Goal: Find specific page/section: Find specific page/section

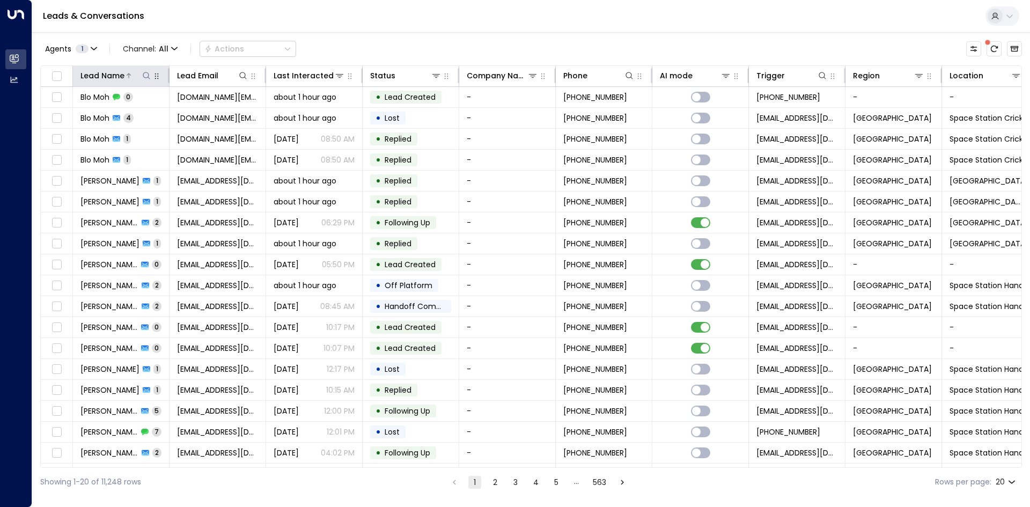
click at [147, 74] on icon at bounding box center [146, 75] width 9 height 9
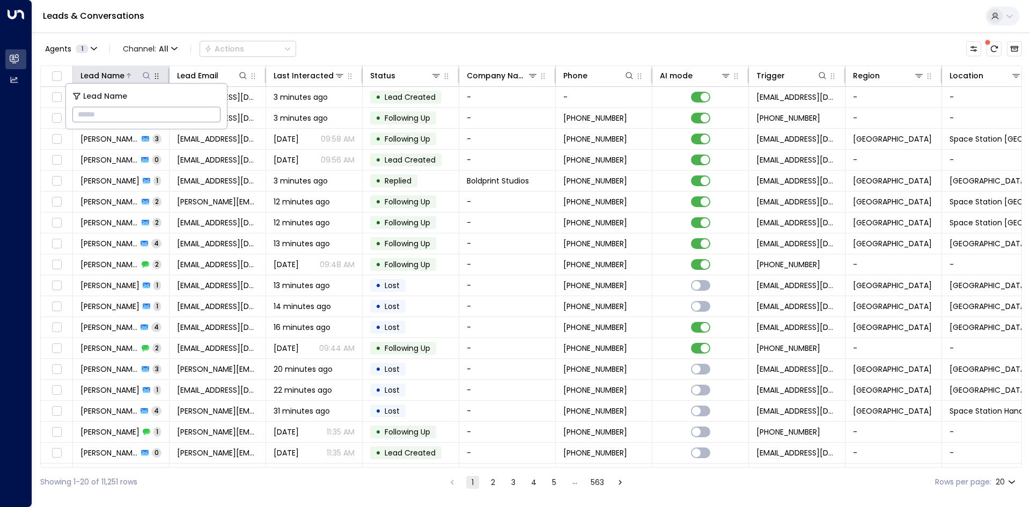
click at [154, 109] on input "text" at bounding box center [146, 115] width 148 height 20
type input "******"
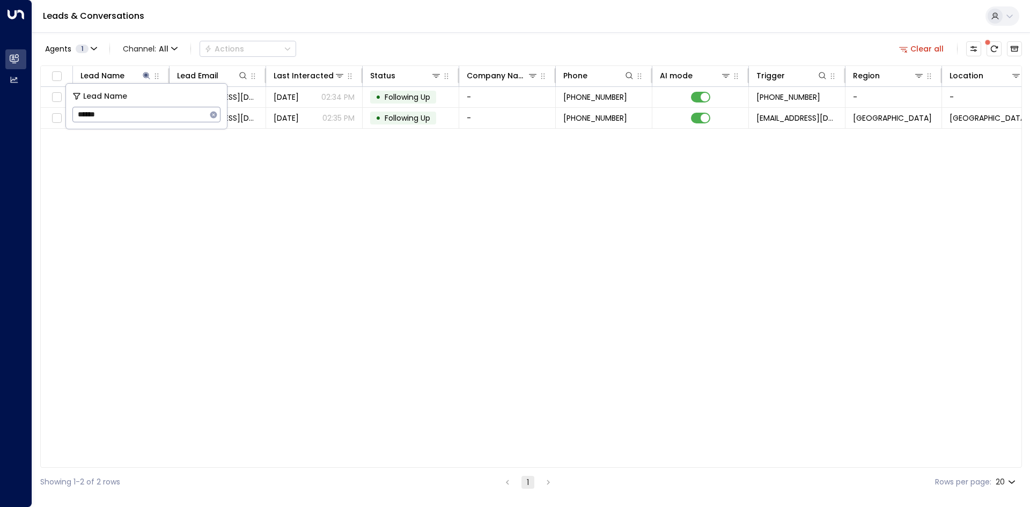
click at [217, 186] on div "Lead Name Lead Email Last Interacted Status Company Name Phone AI mode Trigger …" at bounding box center [531, 266] width 982 height 402
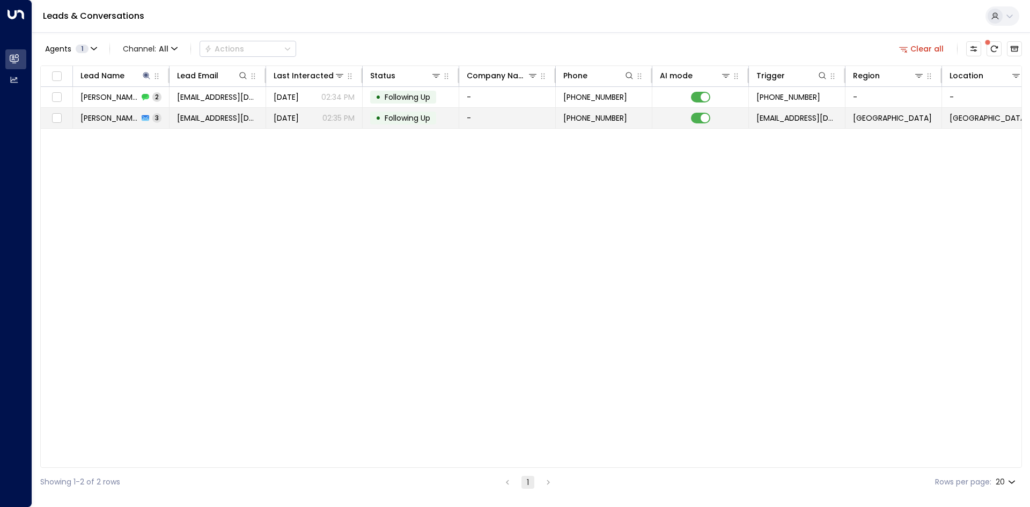
click at [173, 122] on td "[EMAIL_ADDRESS][DOMAIN_NAME]" at bounding box center [218, 118] width 97 height 20
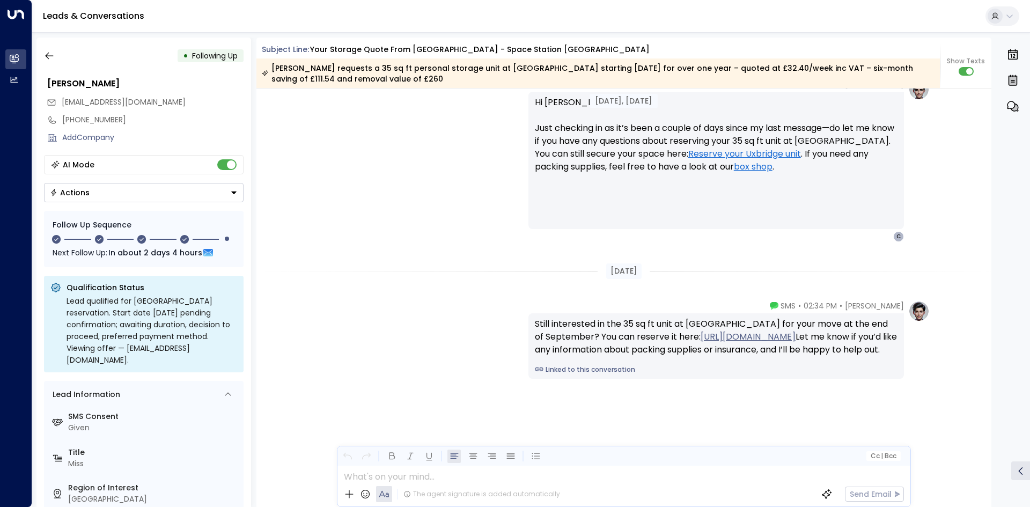
scroll to position [1474, 0]
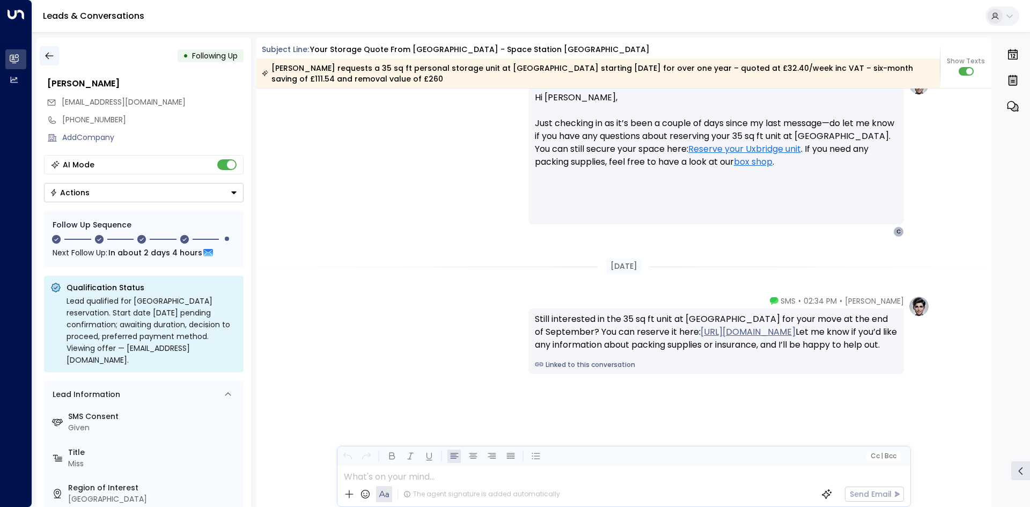
click at [53, 58] on icon "button" at bounding box center [49, 55] width 11 height 11
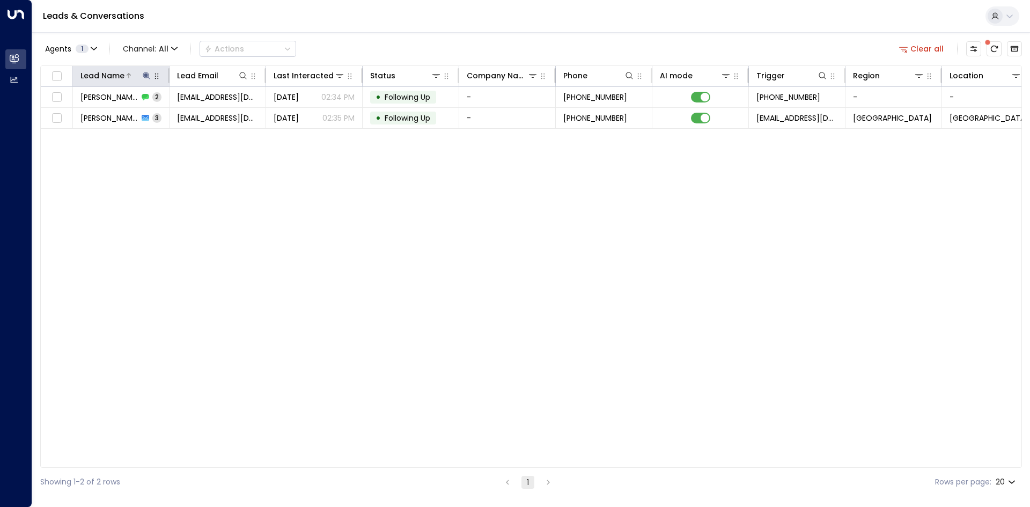
click at [145, 74] on icon at bounding box center [146, 75] width 7 height 7
click at [211, 115] on icon "button" at bounding box center [213, 114] width 7 height 7
click at [170, 116] on input "text" at bounding box center [146, 115] width 148 height 20
type input "****"
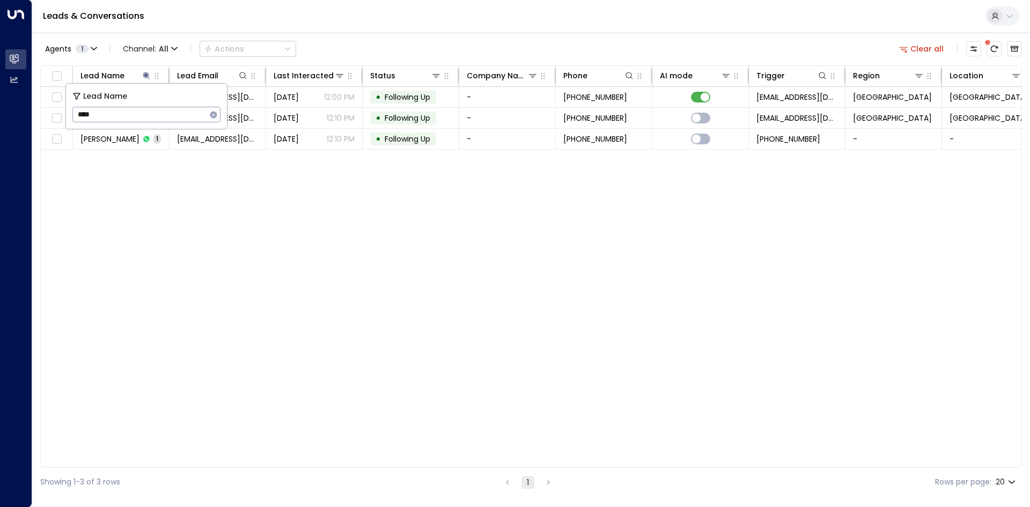
click at [268, 256] on div "Lead Name Lead Email Last Interacted Status Company Name Phone AI mode Trigger …" at bounding box center [531, 266] width 982 height 402
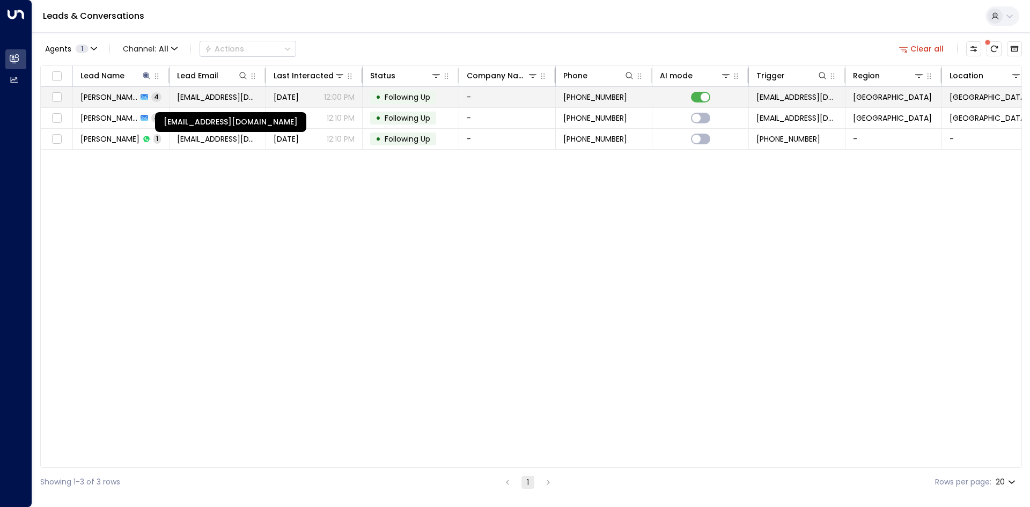
click at [205, 97] on span "[EMAIL_ADDRESS][DOMAIN_NAME]" at bounding box center [217, 97] width 81 height 11
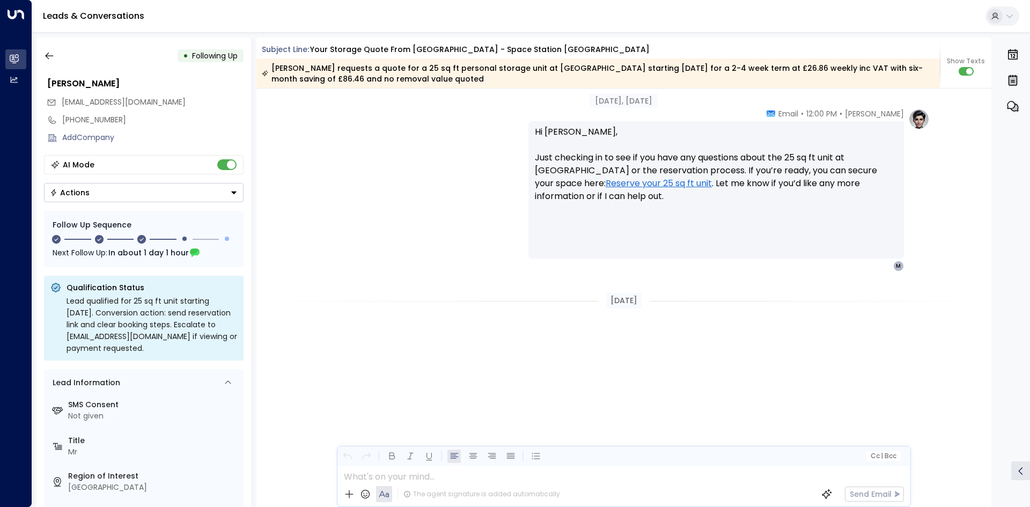
scroll to position [1515, 0]
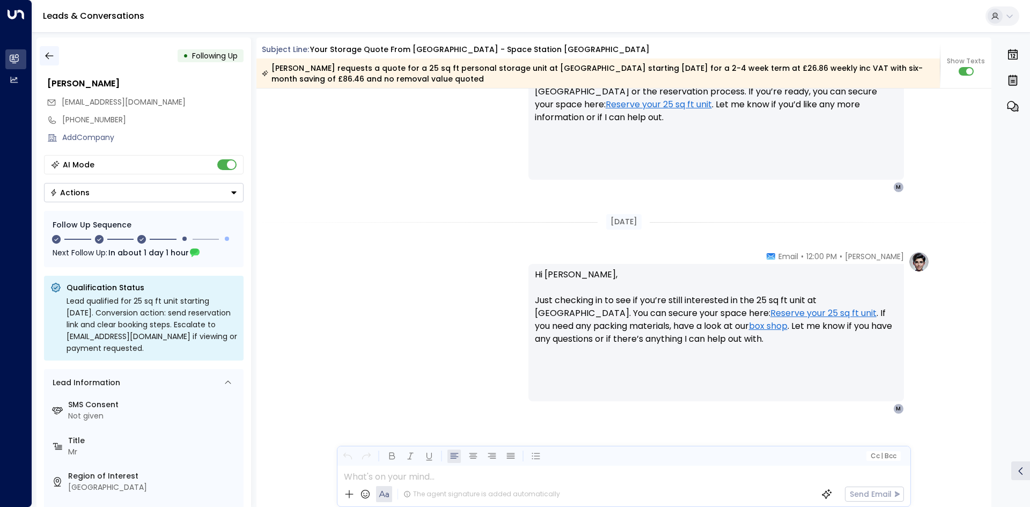
click at [53, 54] on icon "button" at bounding box center [49, 55] width 11 height 11
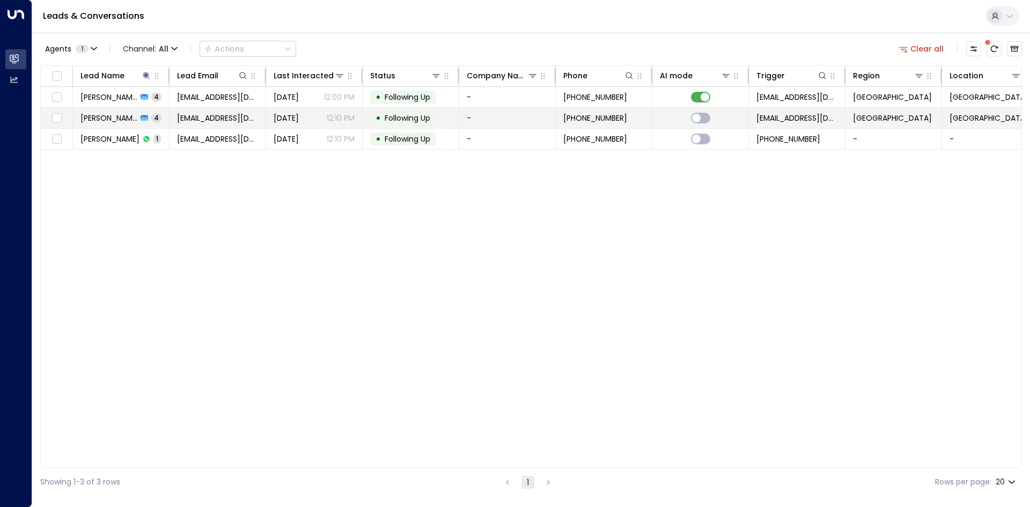
click at [151, 122] on span "4" at bounding box center [156, 117] width 10 height 9
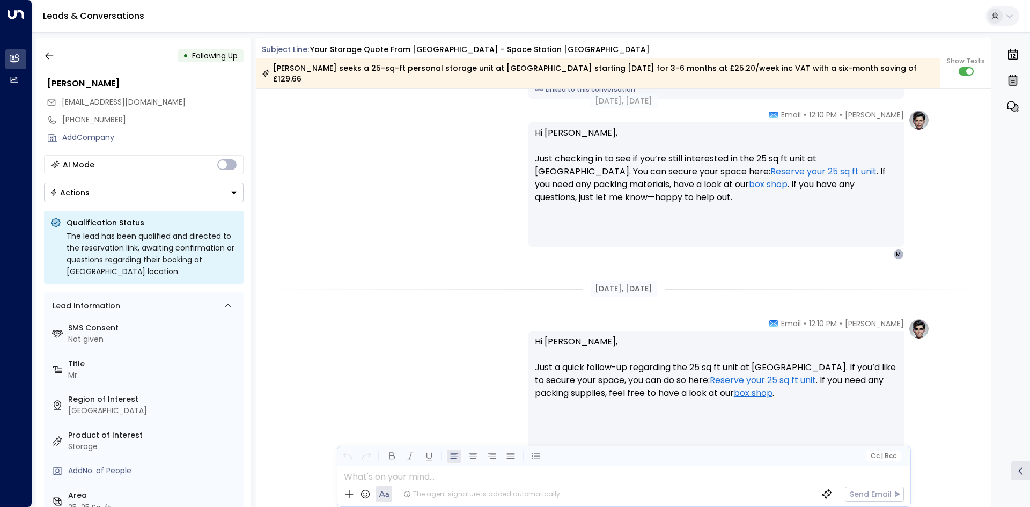
scroll to position [1179, 0]
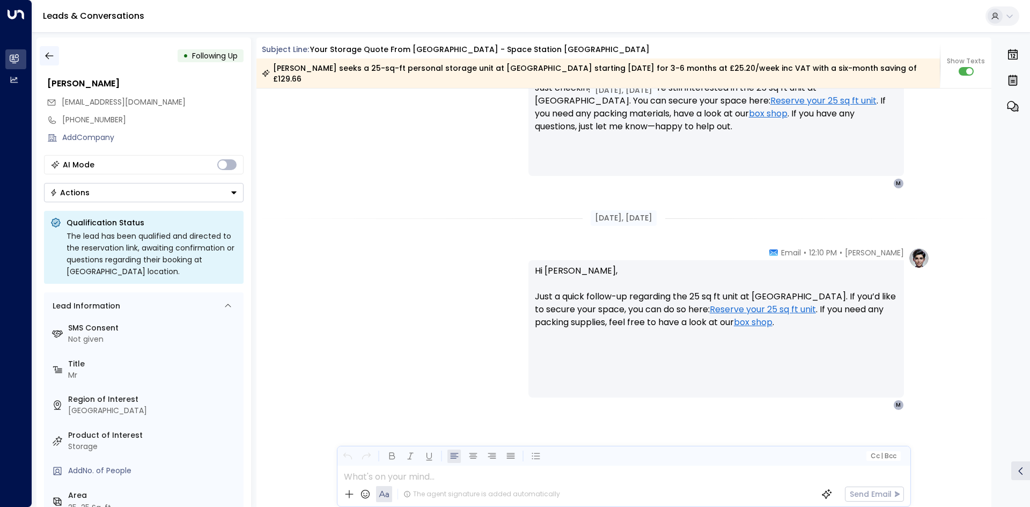
click at [50, 62] on button "button" at bounding box center [49, 55] width 19 height 19
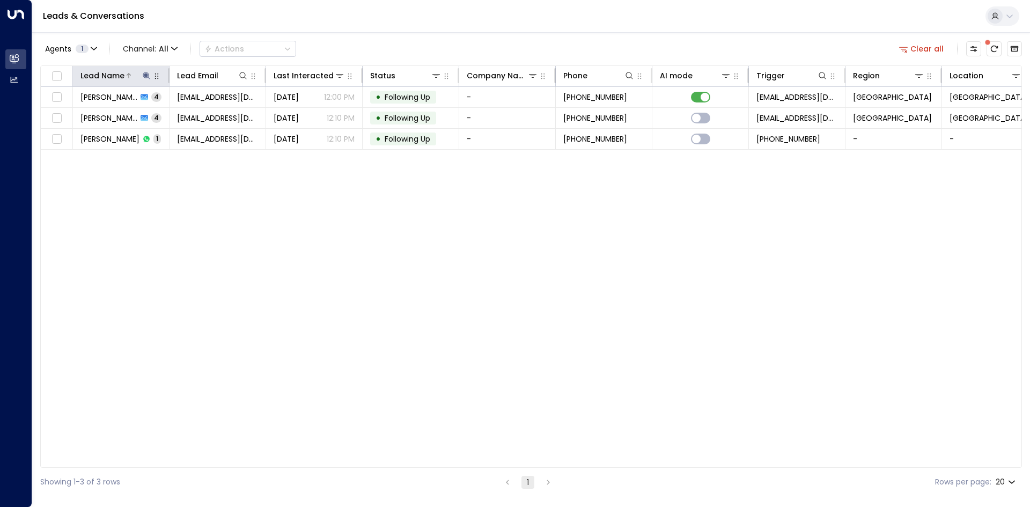
click at [146, 76] on icon at bounding box center [146, 75] width 7 height 7
click at [206, 113] on input "****" at bounding box center [139, 115] width 134 height 20
click at [215, 113] on icon "button" at bounding box center [213, 115] width 9 height 9
click at [168, 112] on input "text" at bounding box center [146, 115] width 148 height 20
type input "*****"
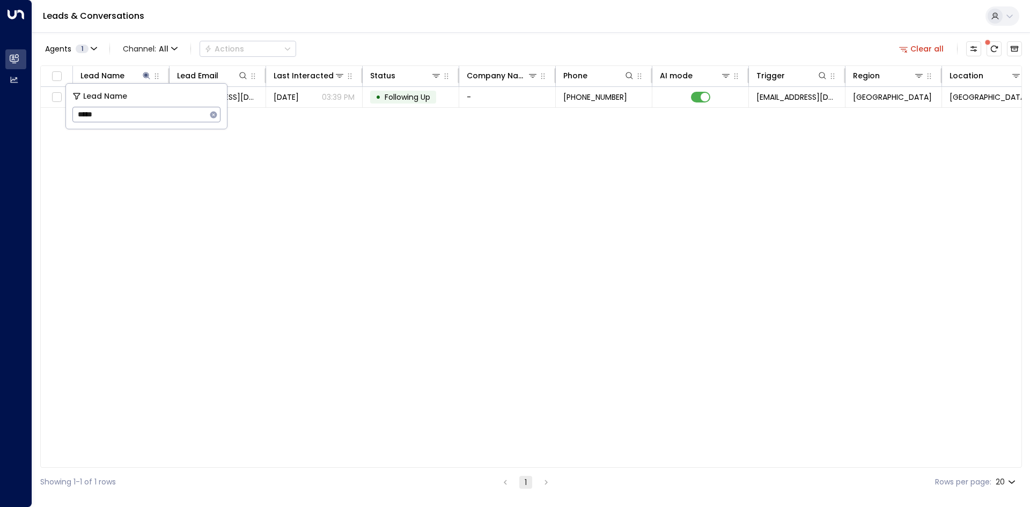
drag, startPoint x: 334, startPoint y: 197, endPoint x: 324, endPoint y: 179, distance: 20.2
click at [334, 196] on div "Lead Name Lead Email Last Interacted Status Company Name Phone AI mode Trigger …" at bounding box center [531, 266] width 982 height 402
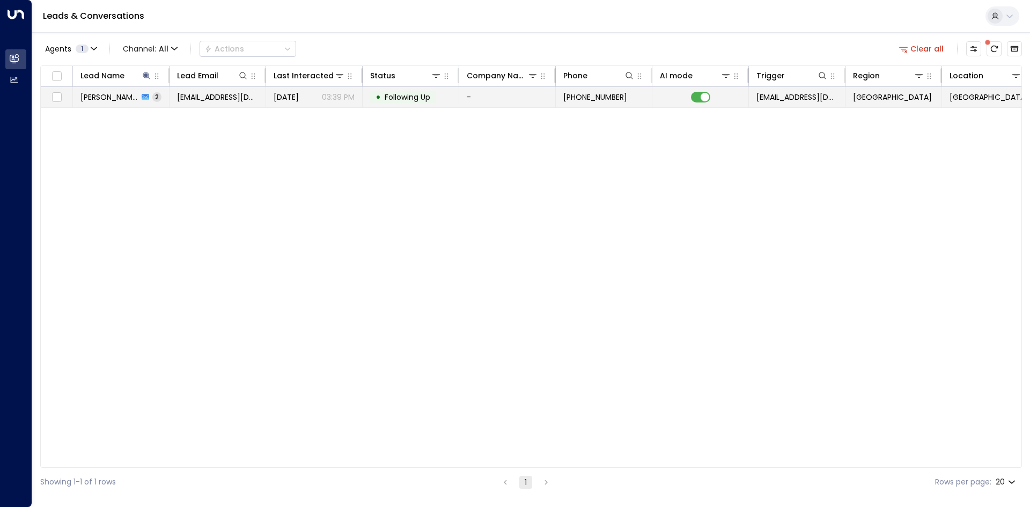
click at [189, 99] on span "[EMAIL_ADDRESS][DOMAIN_NAME]" at bounding box center [217, 97] width 81 height 11
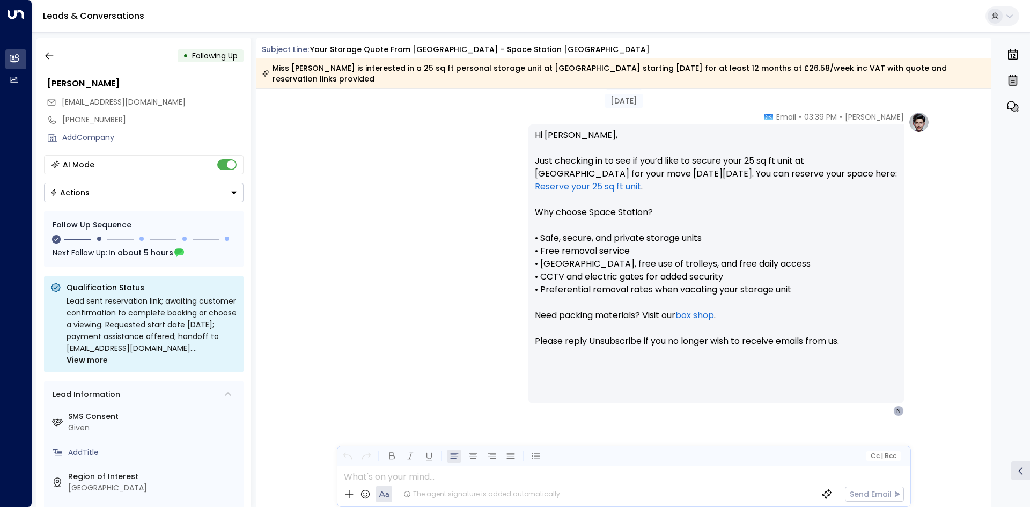
scroll to position [943, 0]
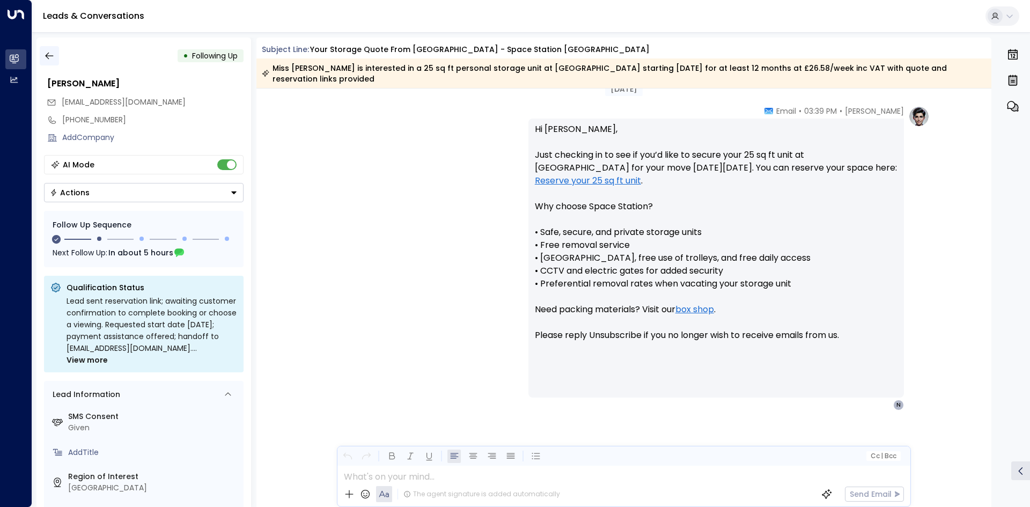
click at [53, 55] on icon "button" at bounding box center [49, 55] width 11 height 11
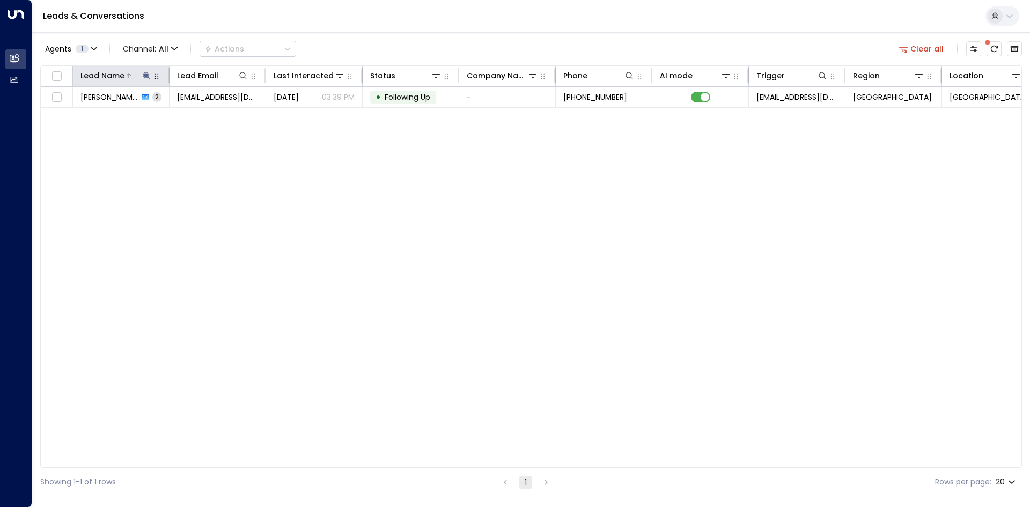
click at [146, 74] on icon at bounding box center [146, 75] width 7 height 7
click at [212, 116] on icon "button" at bounding box center [213, 114] width 7 height 7
click at [154, 117] on input "text" at bounding box center [146, 115] width 148 height 20
type input "*****"
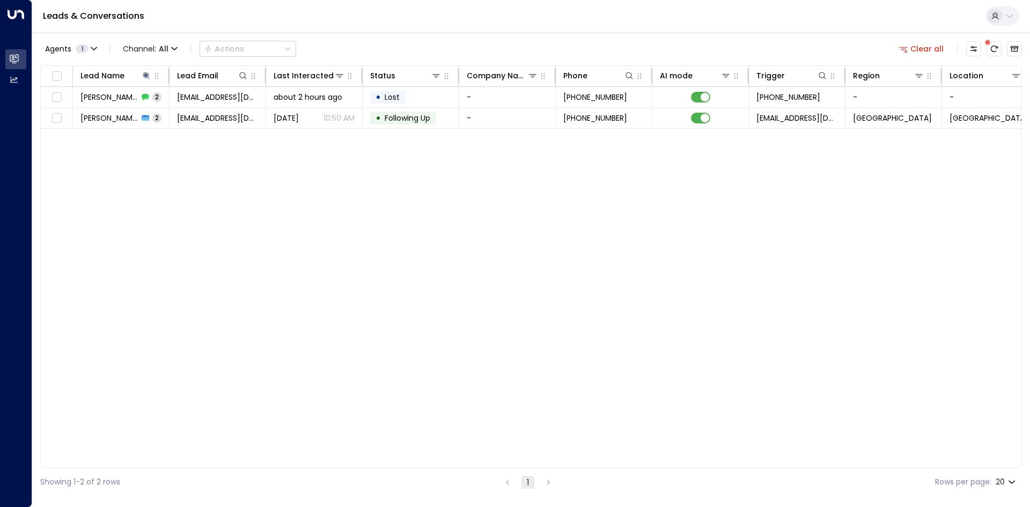
click at [171, 208] on div "Lead Name Lead Email Last Interacted Status Company Name Phone AI mode Trigger …" at bounding box center [531, 266] width 982 height 402
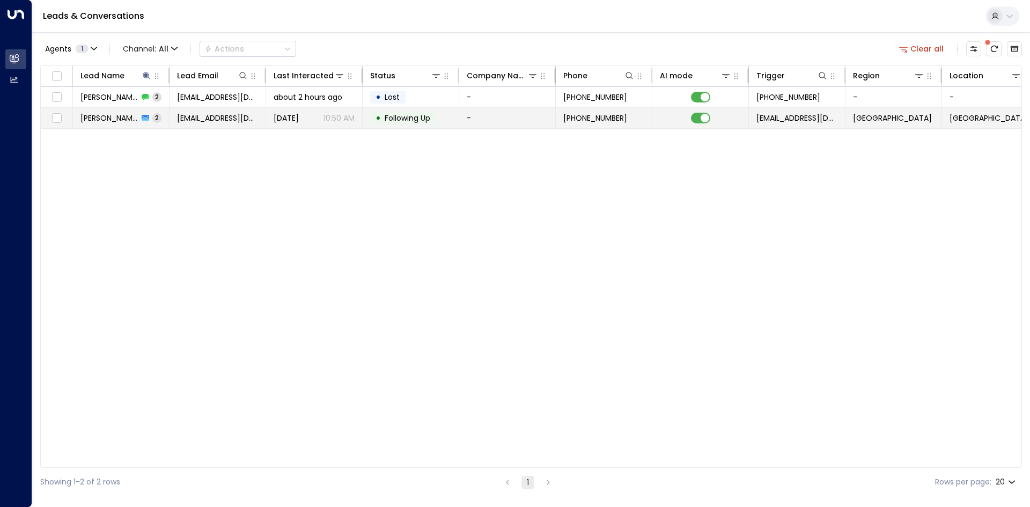
click at [147, 115] on td "[PERSON_NAME] 2" at bounding box center [121, 118] width 97 height 20
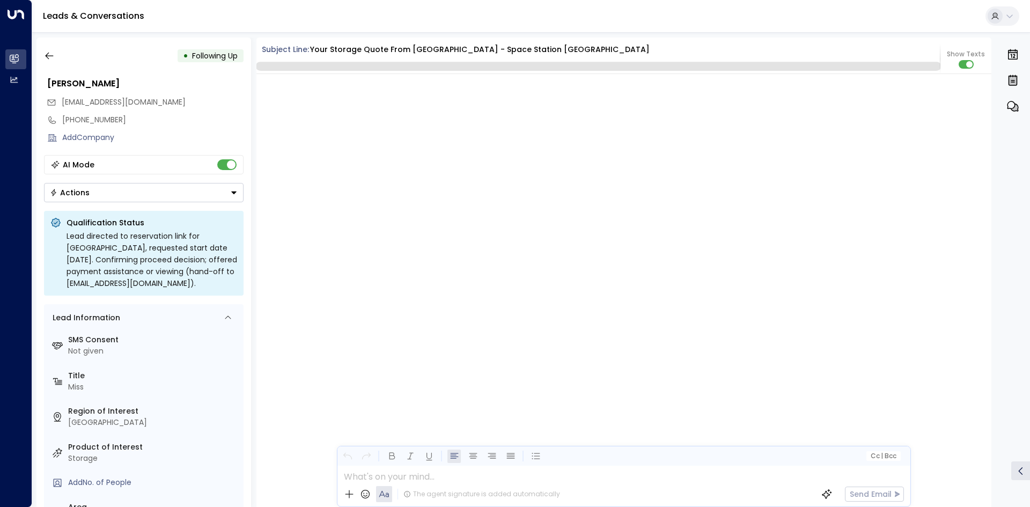
scroll to position [1170, 0]
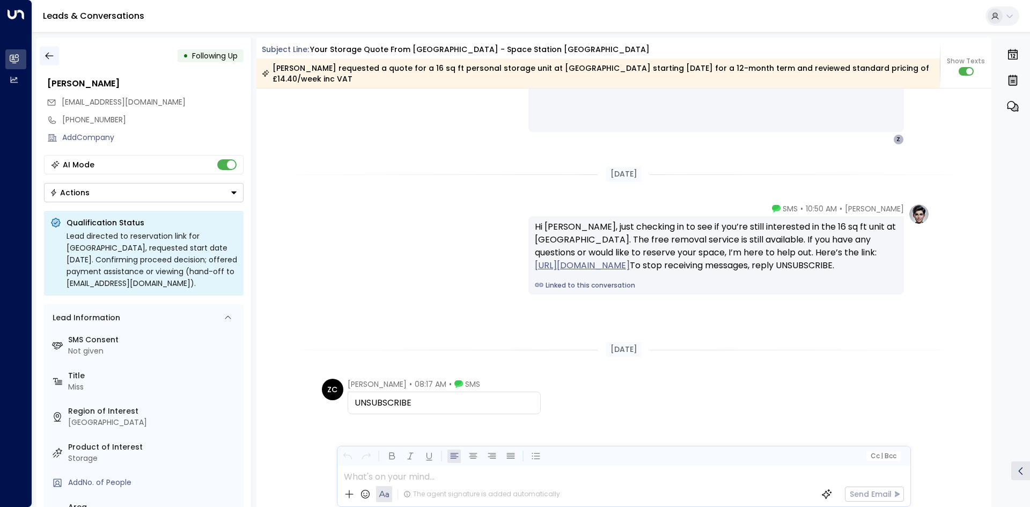
click at [55, 56] on button "button" at bounding box center [49, 55] width 19 height 19
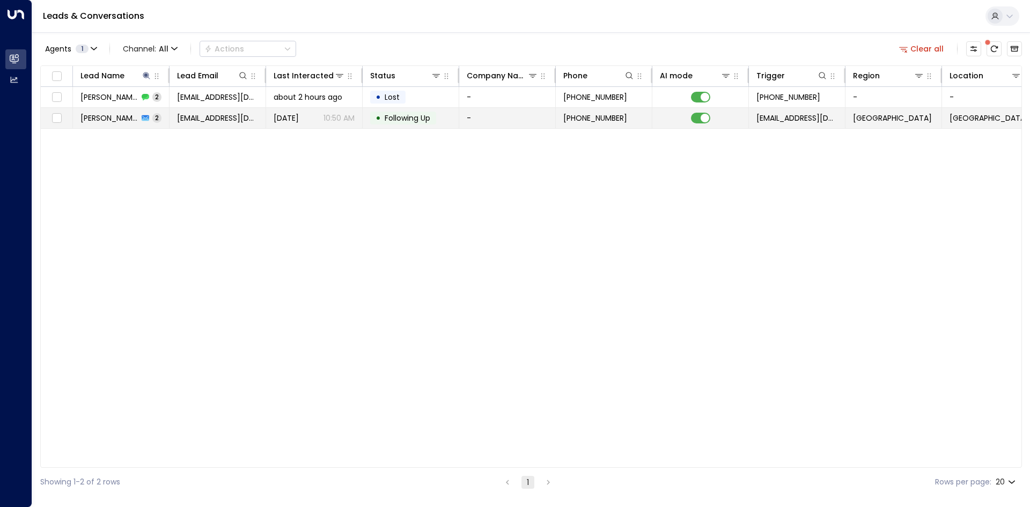
click at [163, 122] on td "[PERSON_NAME] 2" at bounding box center [121, 118] width 97 height 20
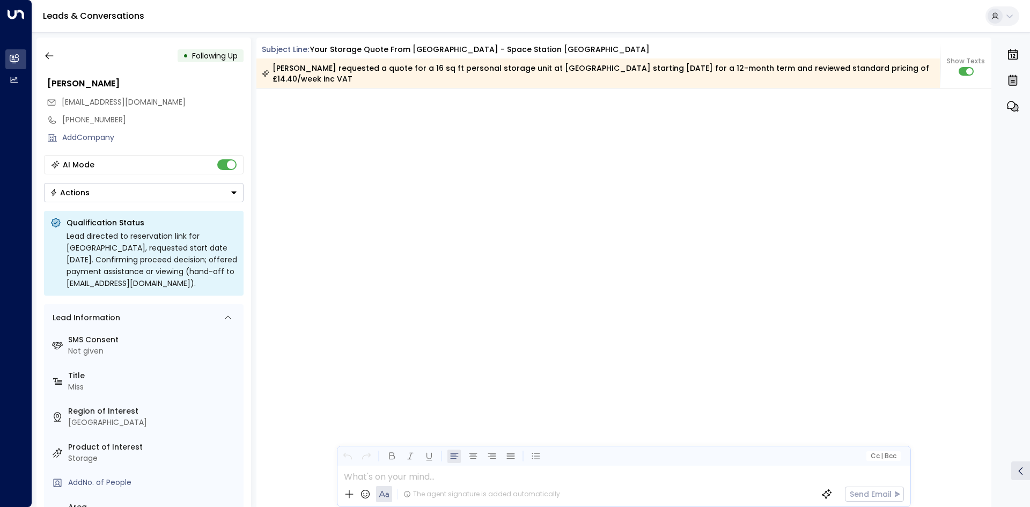
scroll to position [1173, 0]
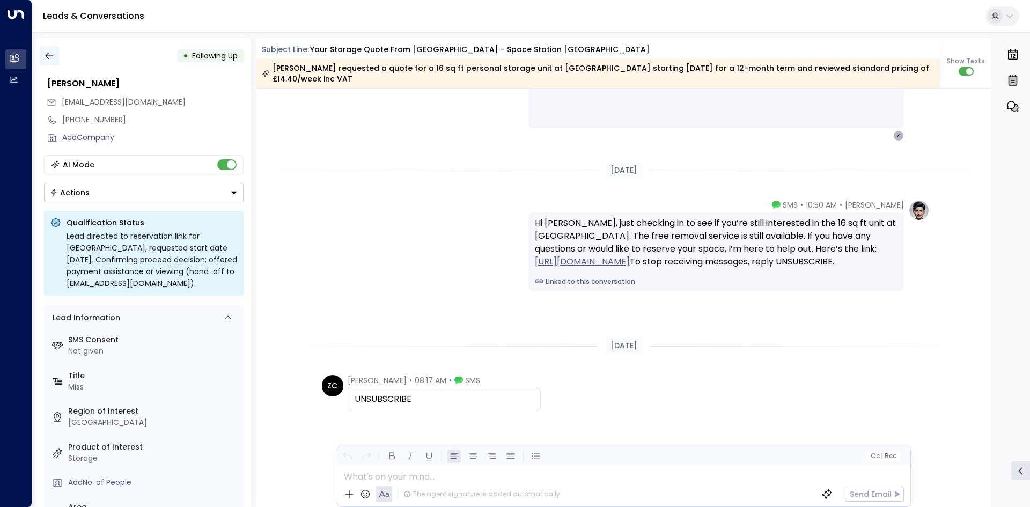
click at [42, 57] on button "button" at bounding box center [49, 55] width 19 height 19
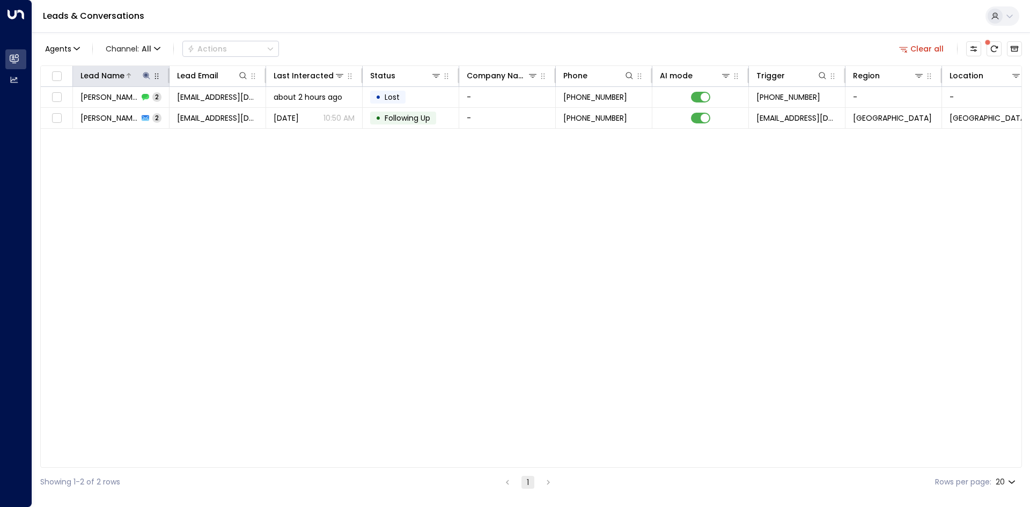
click at [146, 74] on icon at bounding box center [146, 75] width 7 height 7
drag, startPoint x: 152, startPoint y: 113, endPoint x: 0, endPoint y: 112, distance: 151.8
click at [0, 112] on body "Overview Leads & Conversations Leads & Conversations Analytics Analytics Leads …" at bounding box center [515, 248] width 1030 height 496
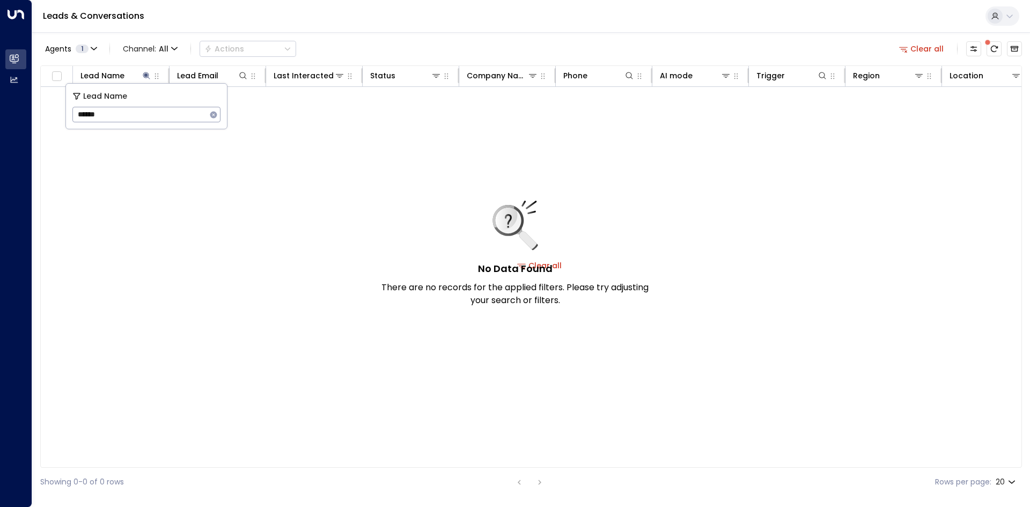
type input "******"
click at [215, 115] on icon "button" at bounding box center [213, 114] width 7 height 7
click at [161, 113] on input "text" at bounding box center [146, 115] width 148 height 20
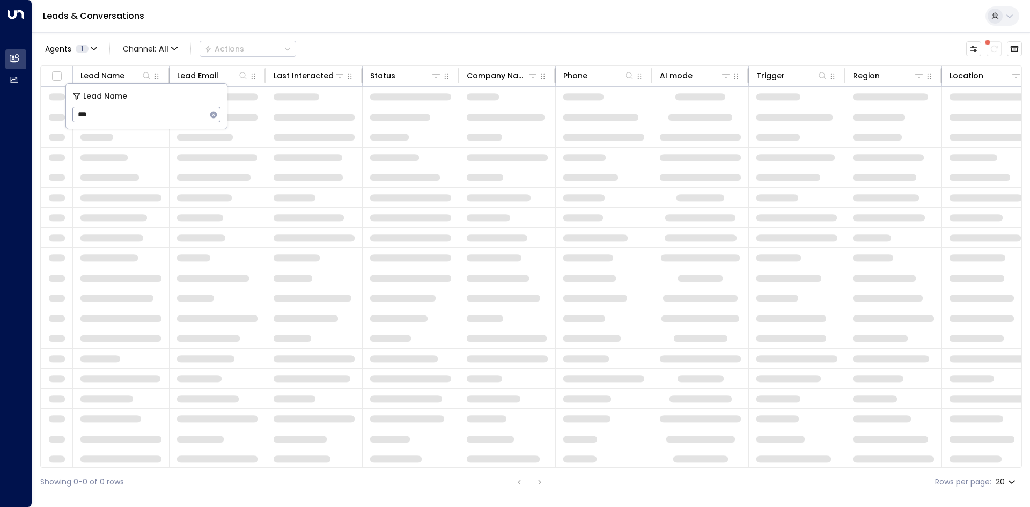
type input "****"
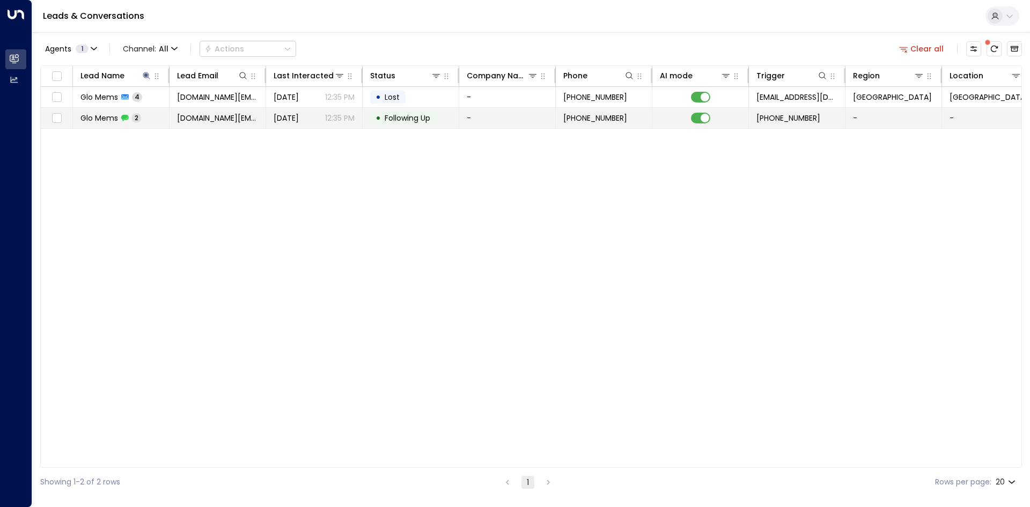
drag, startPoint x: 257, startPoint y: 215, endPoint x: 168, endPoint y: 121, distance: 129.0
click at [253, 207] on div "Lead Name Lead Email Last Interacted Status Company Name Phone AI mode Trigger …" at bounding box center [531, 266] width 982 height 402
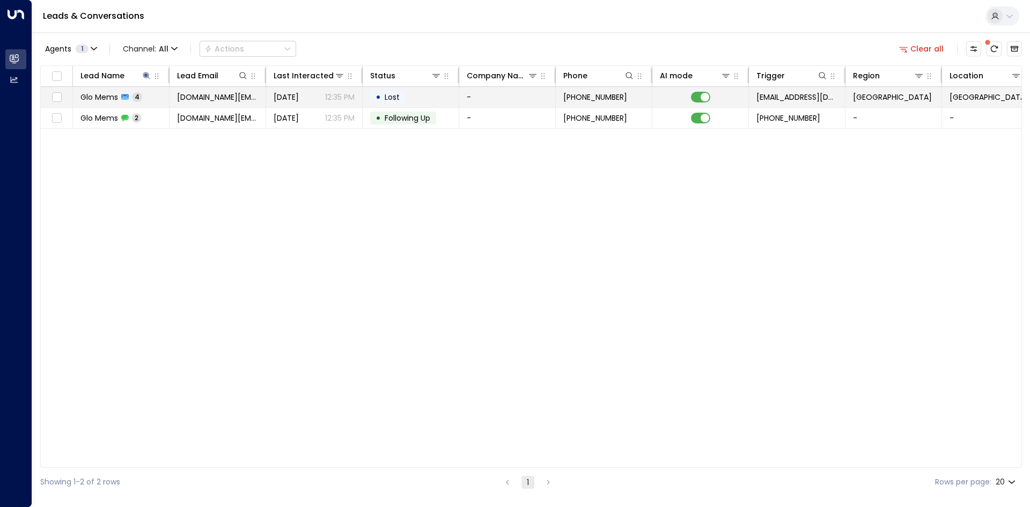
click at [164, 94] on td "Glo Mems 4" at bounding box center [121, 97] width 97 height 20
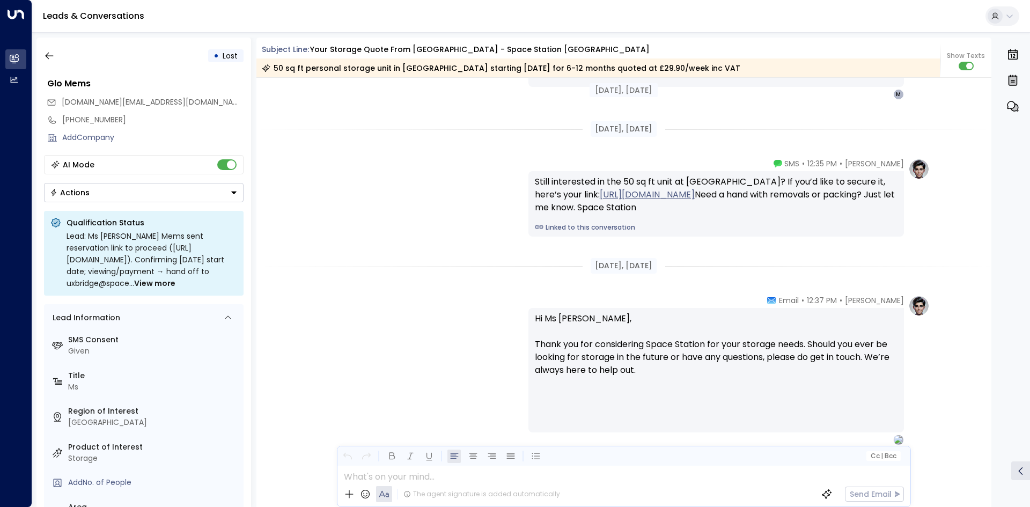
scroll to position [1469, 0]
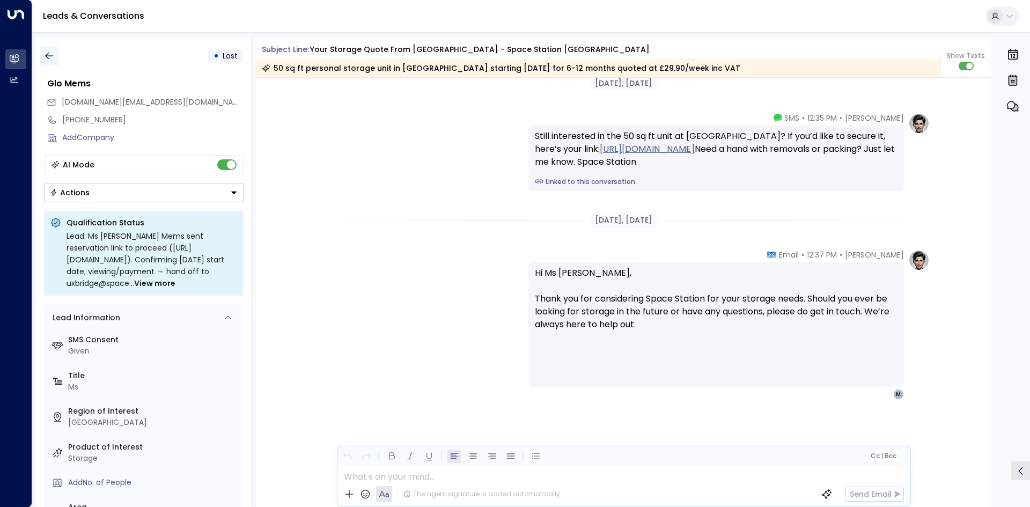
click at [49, 55] on icon "button" at bounding box center [49, 55] width 11 height 11
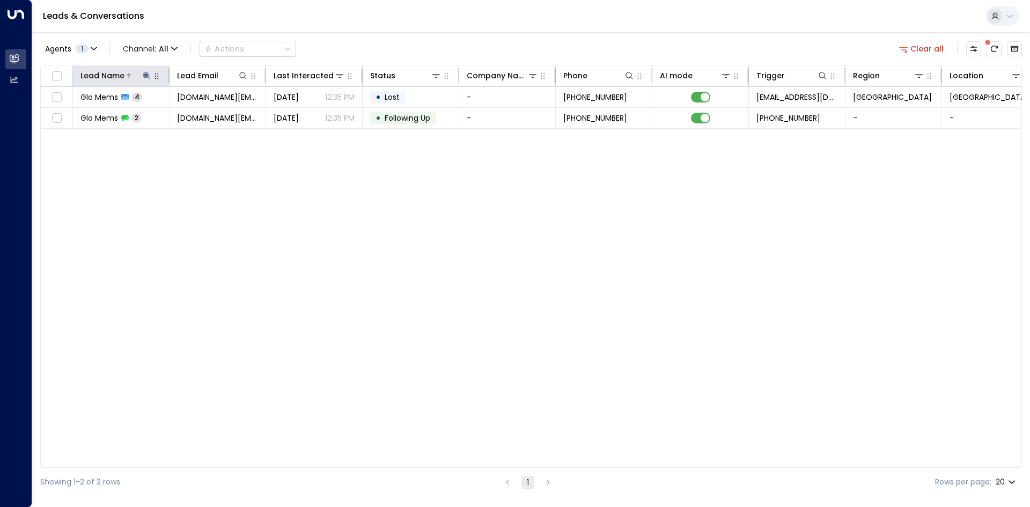
drag, startPoint x: 146, startPoint y: 72, endPoint x: 149, endPoint y: 80, distance: 7.8
click at [146, 73] on icon at bounding box center [146, 75] width 9 height 9
click at [214, 113] on icon "button" at bounding box center [213, 114] width 7 height 7
click at [137, 120] on input "text" at bounding box center [146, 115] width 148 height 20
type input "******"
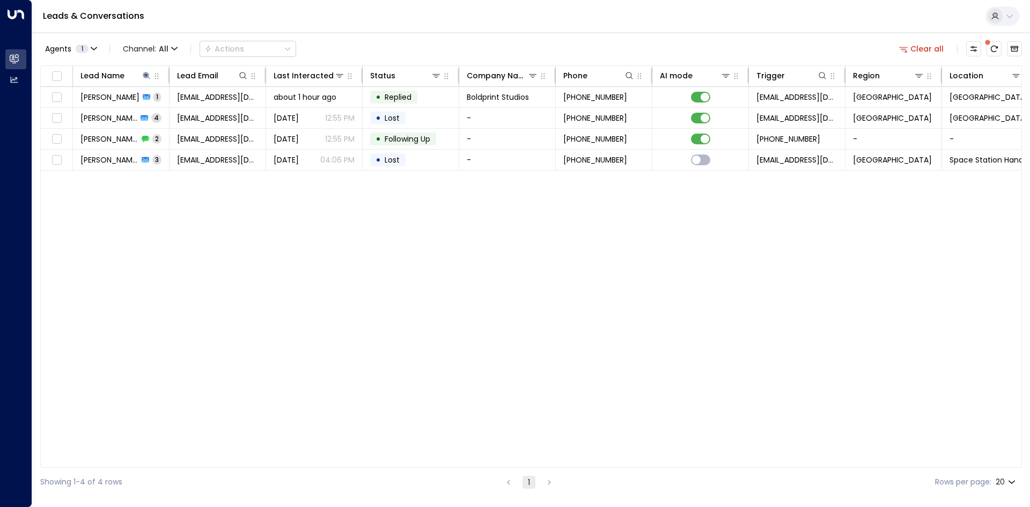
click at [221, 295] on div "Lead Name Lead Email Last Interacted Status Company Name Phone AI mode Trigger …" at bounding box center [531, 266] width 982 height 402
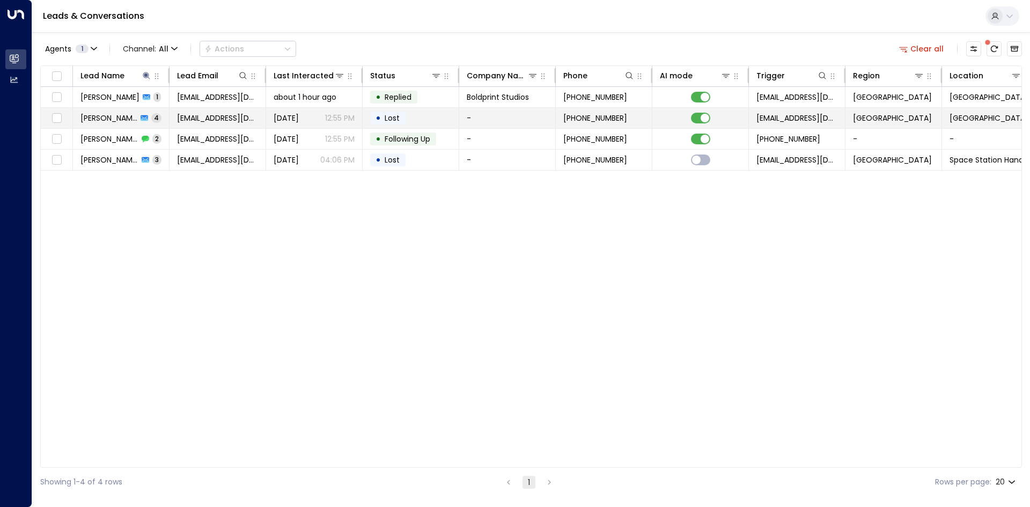
click at [208, 116] on span "[EMAIL_ADDRESS][DOMAIN_NAME]" at bounding box center [217, 118] width 81 height 11
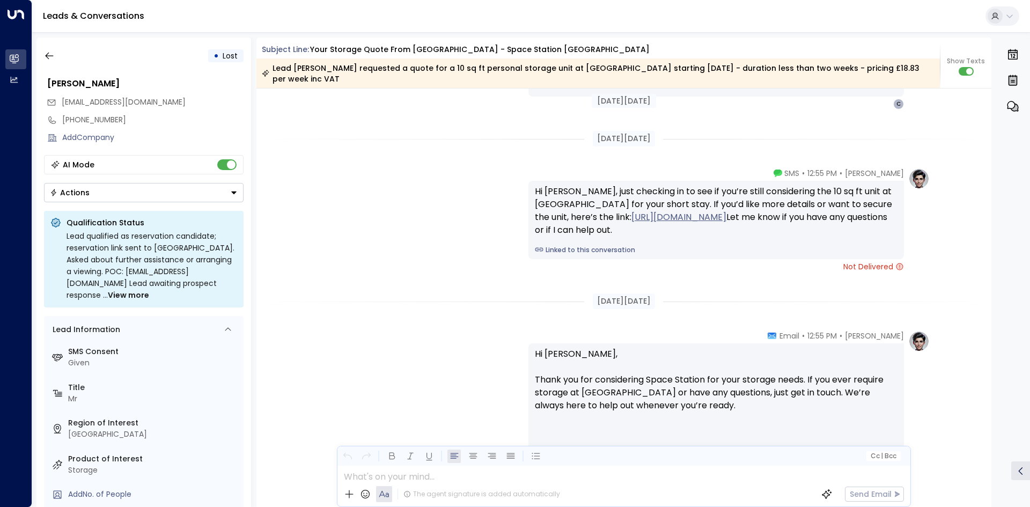
scroll to position [1597, 0]
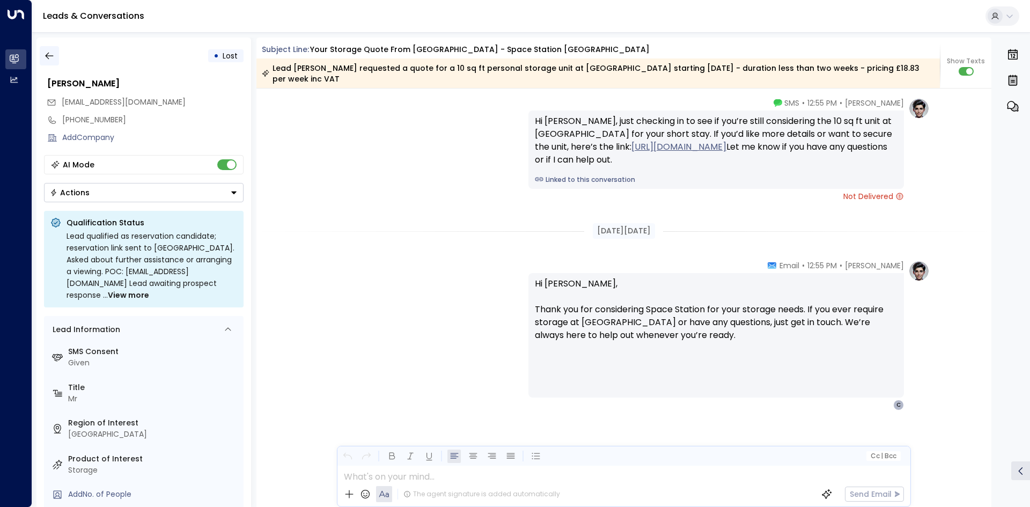
click at [57, 57] on button "button" at bounding box center [49, 55] width 19 height 19
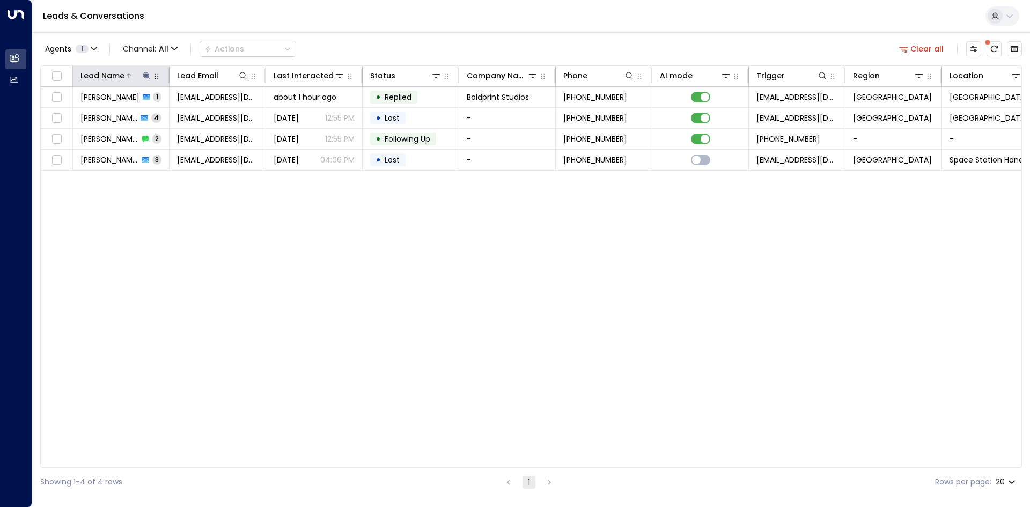
click at [150, 73] on icon at bounding box center [146, 75] width 9 height 9
click at [219, 115] on button "button" at bounding box center [214, 115] width 14 height 14
click at [146, 115] on input "text" at bounding box center [146, 115] width 148 height 20
type input "****"
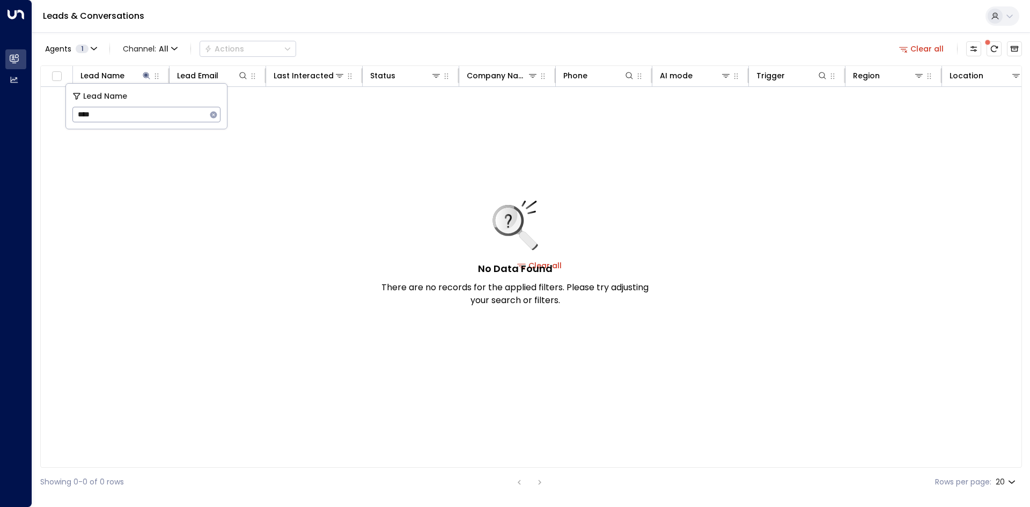
click at [354, 243] on div "No Data Found There are no records for the applied filters. Please try adjustin…" at bounding box center [540, 265] width 998 height 357
click at [143, 78] on icon at bounding box center [146, 75] width 9 height 9
click at [149, 78] on icon at bounding box center [146, 75] width 9 height 9
type input "****"
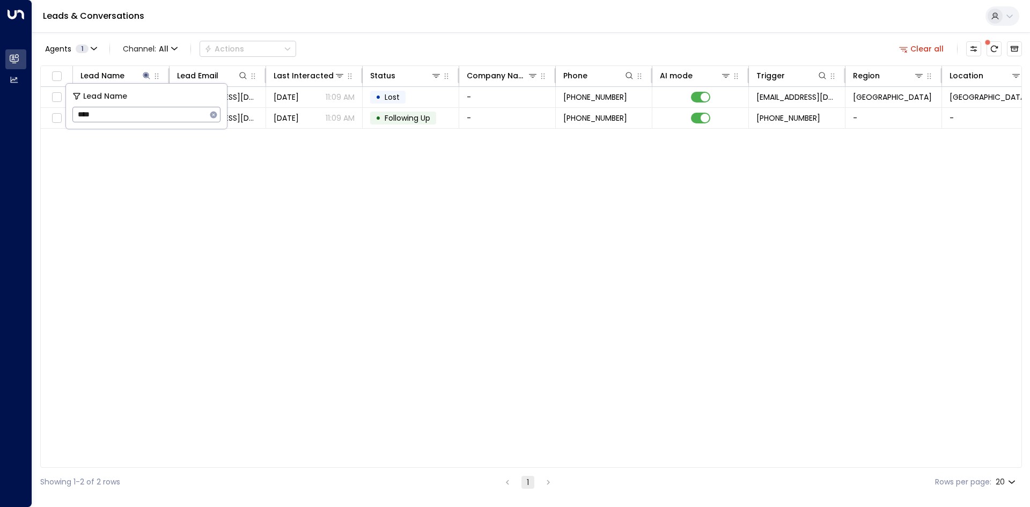
drag, startPoint x: 258, startPoint y: 291, endPoint x: 119, endPoint y: 158, distance: 192.8
click at [256, 279] on div "Lead Name Lead Email Last Interacted Status Company Name Phone AI mode Trigger …" at bounding box center [531, 266] width 982 height 402
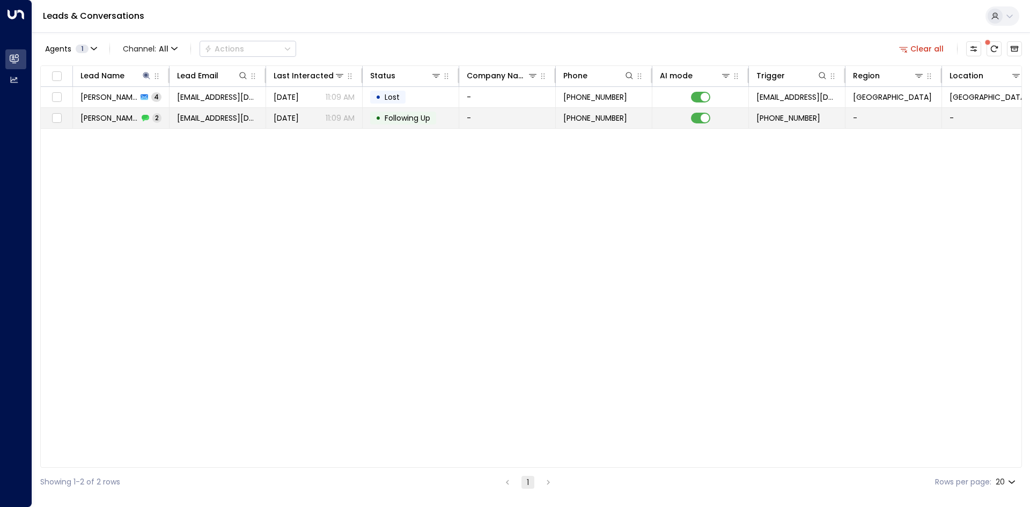
click at [115, 119] on span "[PERSON_NAME]" at bounding box center [109, 118] width 58 height 11
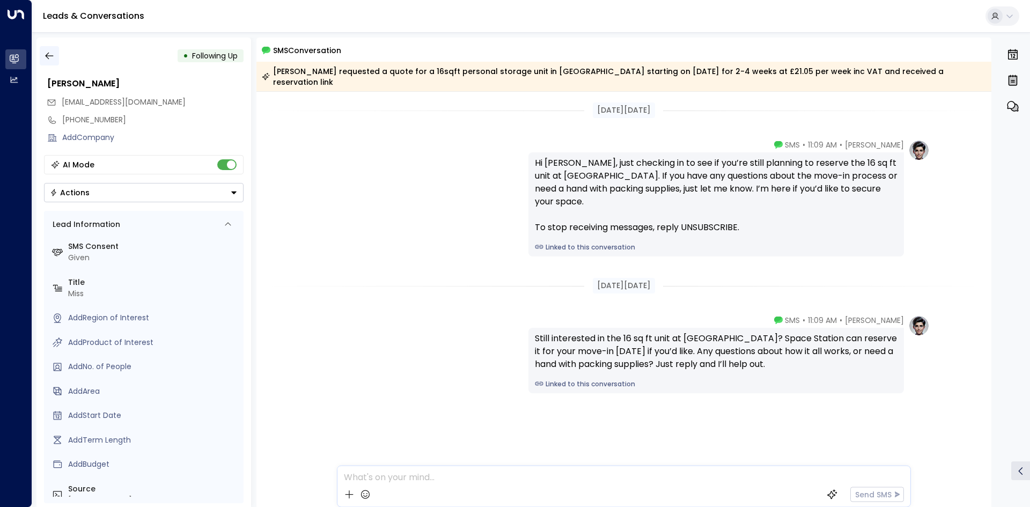
click at [52, 60] on icon "button" at bounding box center [49, 55] width 11 height 11
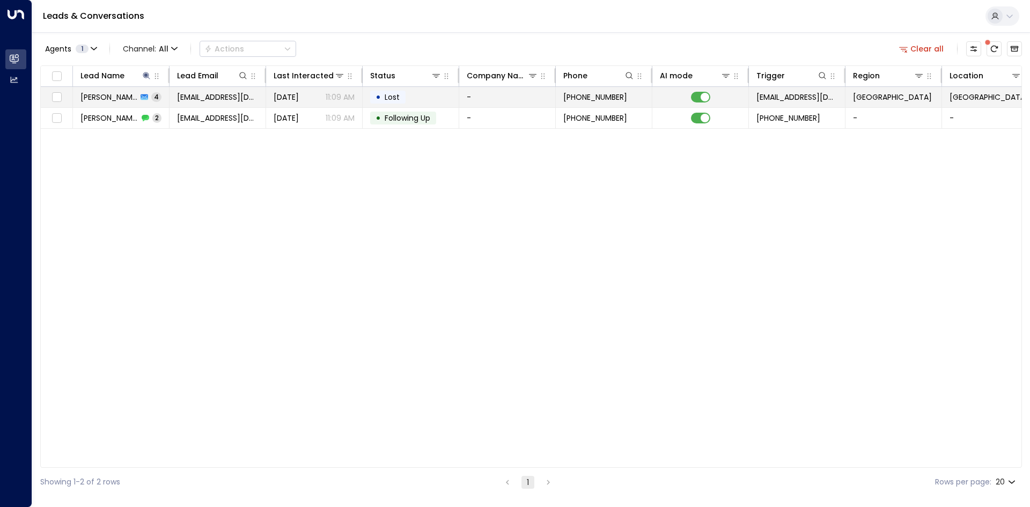
click at [102, 105] on td "[PERSON_NAME] 4" at bounding box center [121, 97] width 97 height 20
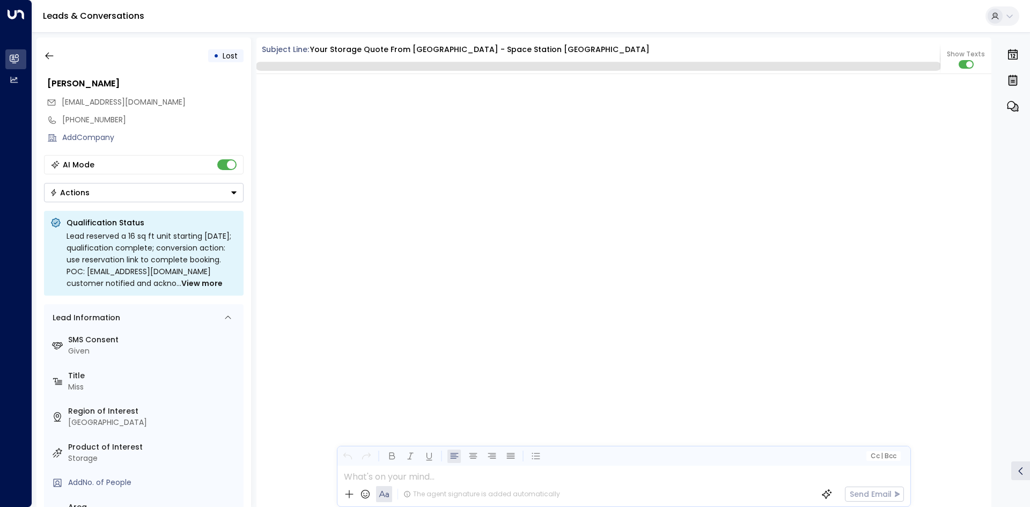
scroll to position [2182, 0]
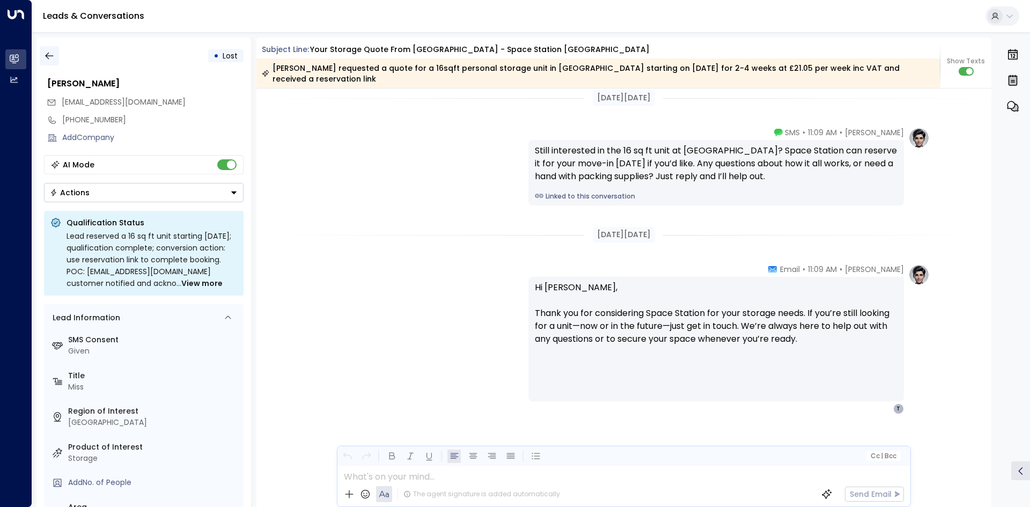
click at [55, 60] on button "button" at bounding box center [49, 55] width 19 height 19
